Goal: Find specific page/section: Find specific page/section

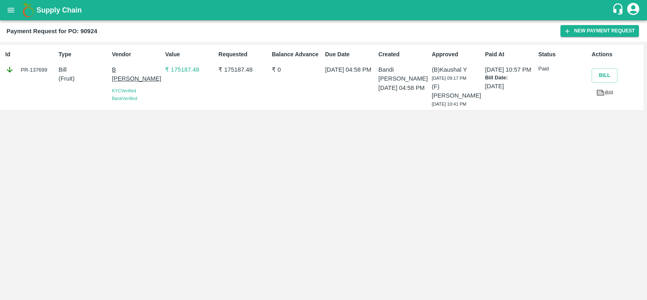
click at [11, 11] on icon "open drawer" at bounding box center [10, 10] width 9 height 9
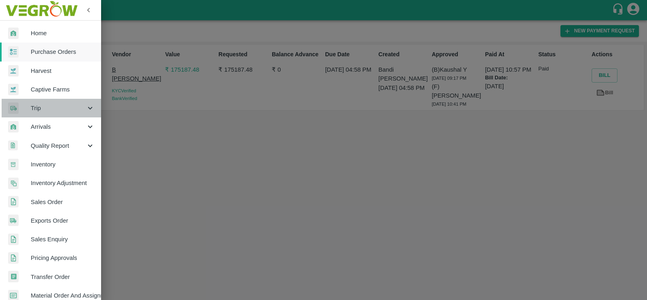
click at [54, 101] on div "Trip" at bounding box center [50, 108] width 101 height 19
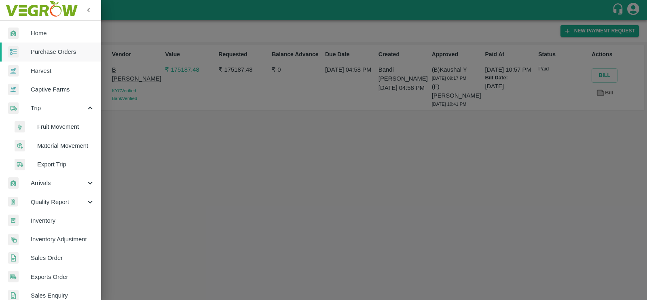
click at [56, 163] on span "Export Trip" at bounding box center [65, 164] width 57 height 9
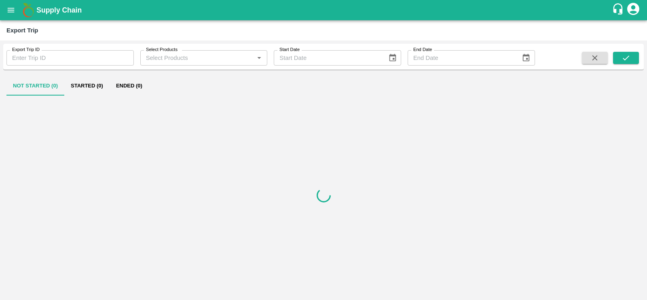
click at [82, 57] on input "Export Trip ID" at bounding box center [69, 57] width 127 height 15
paste input "555"
click at [622, 57] on icon "submit" at bounding box center [626, 57] width 9 height 9
click at [82, 63] on input "555" at bounding box center [69, 57] width 127 height 15
click at [626, 59] on icon "submit" at bounding box center [626, 57] width 9 height 9
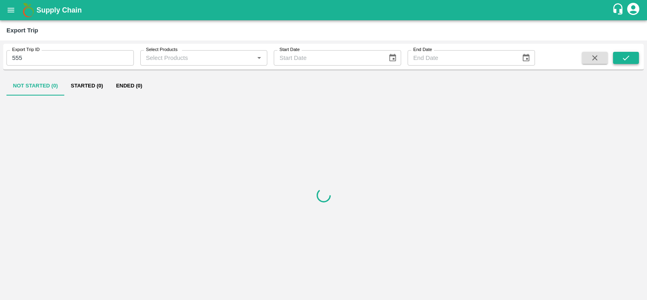
click at [626, 59] on icon "submit" at bounding box center [626, 57] width 9 height 9
click at [93, 85] on button "Started (1)" at bounding box center [86, 85] width 45 height 19
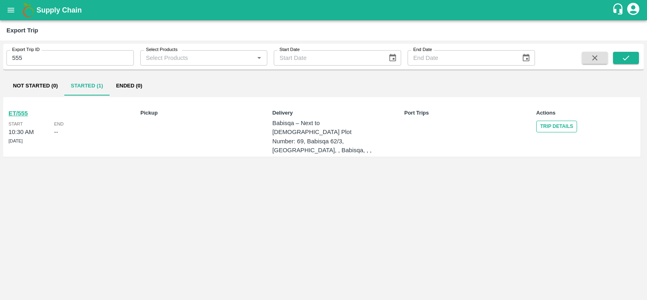
click at [554, 128] on link "Trip Details" at bounding box center [556, 127] width 41 height 12
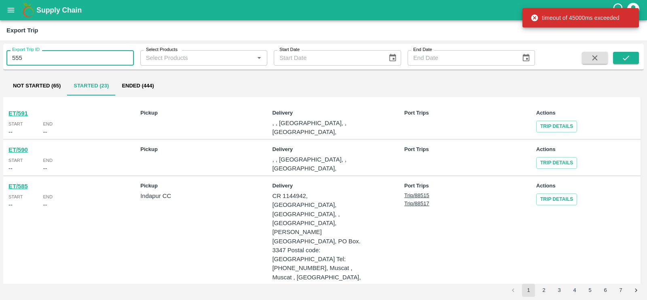
click at [48, 54] on input "555" at bounding box center [69, 57] width 127 height 15
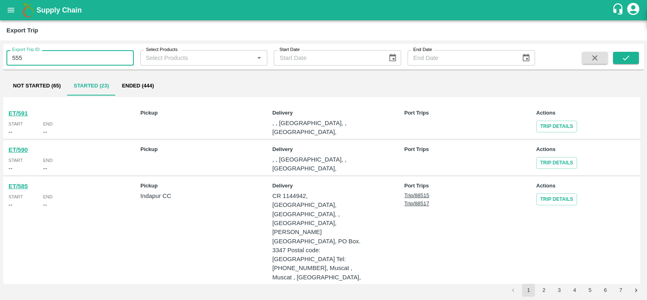
paste input "text"
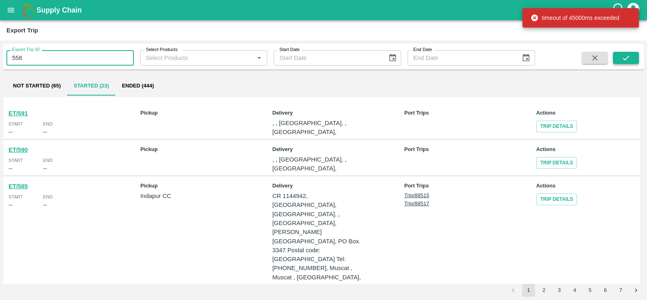
type input "558"
click at [626, 59] on icon "submit" at bounding box center [626, 57] width 6 height 5
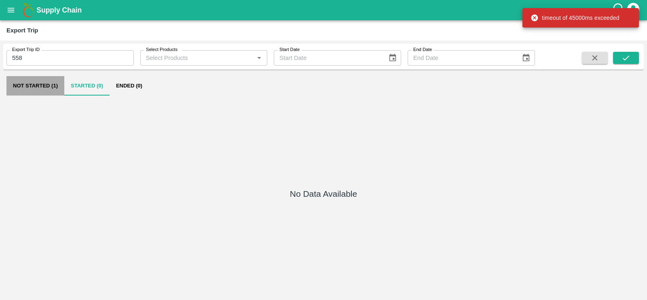
click at [49, 91] on button "Not Started (1)" at bounding box center [35, 85] width 58 height 19
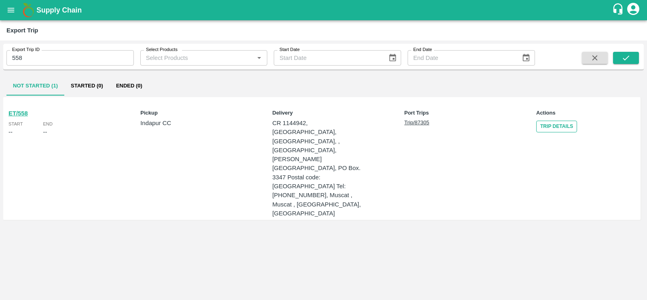
click at [543, 123] on link "Trip Details" at bounding box center [556, 127] width 41 height 12
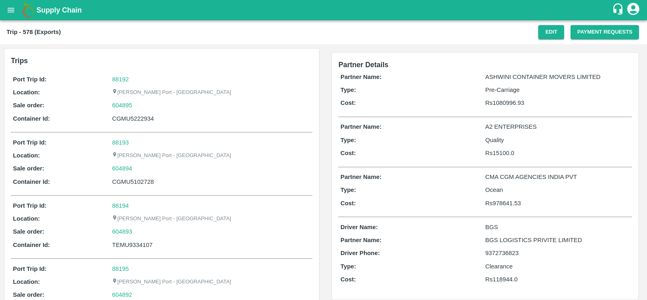
click at [8, 10] on icon "open drawer" at bounding box center [11, 10] width 7 height 4
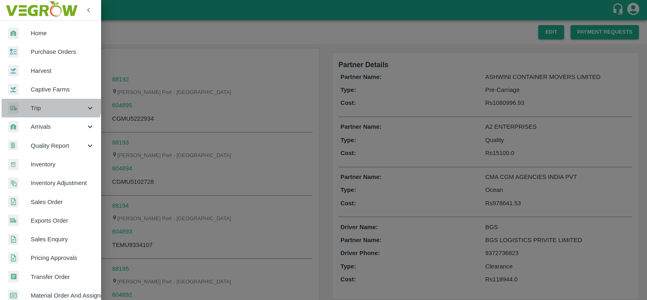
click at [43, 100] on div "Trip" at bounding box center [50, 108] width 101 height 19
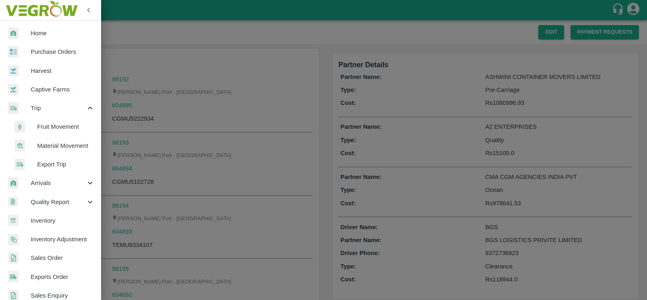
click at [58, 161] on span "Export Trip" at bounding box center [65, 164] width 57 height 9
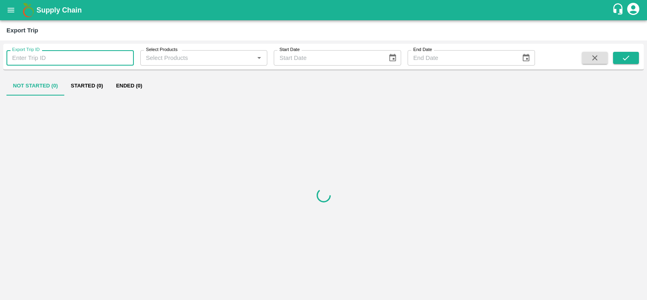
click at [71, 61] on input "Export Trip ID" at bounding box center [69, 57] width 127 height 15
type input "578"
click at [636, 57] on button "submit" at bounding box center [626, 58] width 26 height 12
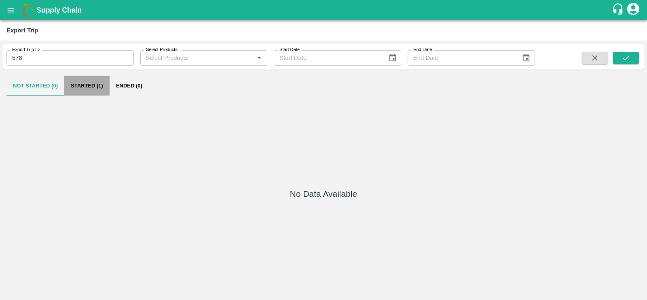
click at [90, 86] on button "Started (1)" at bounding box center [86, 85] width 45 height 19
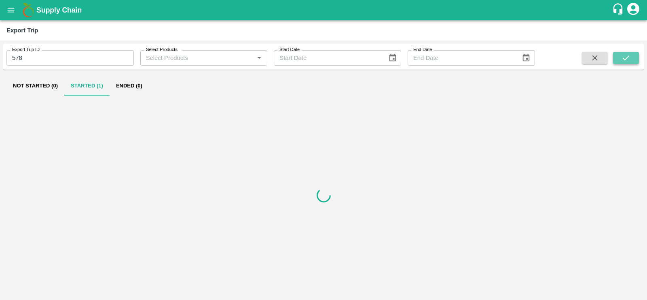
click at [623, 53] on button "submit" at bounding box center [626, 58] width 26 height 12
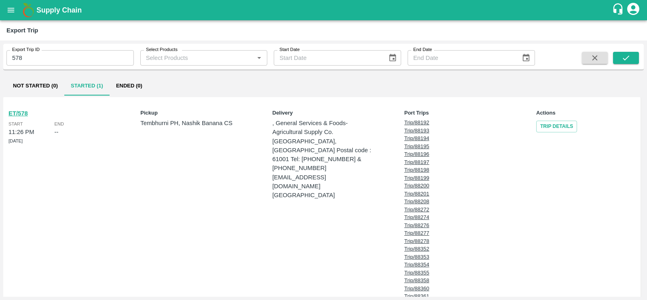
scroll to position [20, 0]
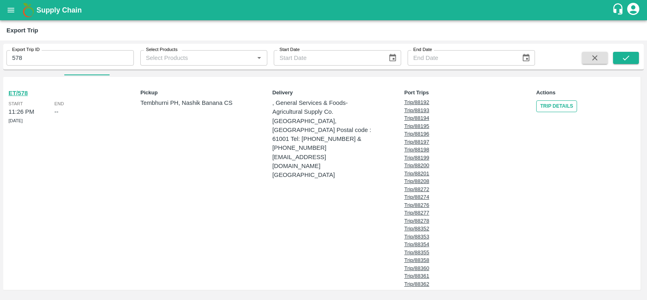
click at [562, 103] on link "Trip Details" at bounding box center [556, 106] width 41 height 12
